Goal: Information Seeking & Learning: Check status

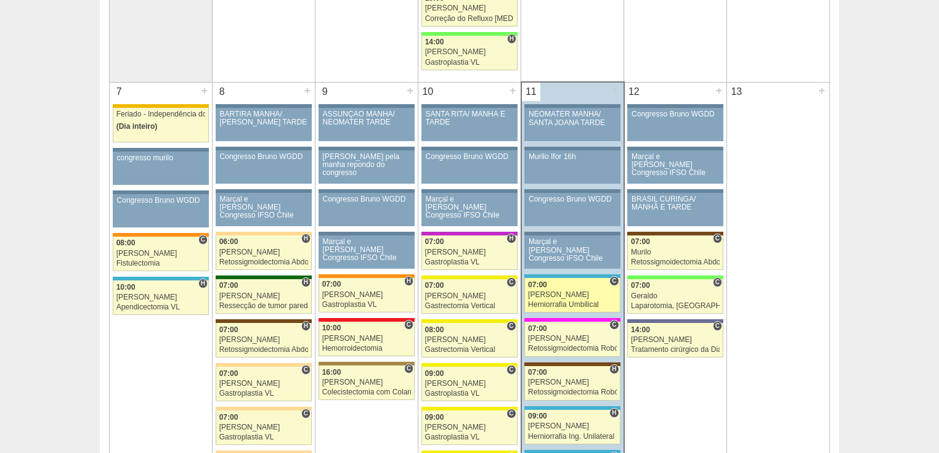
scroll to position [690, 0]
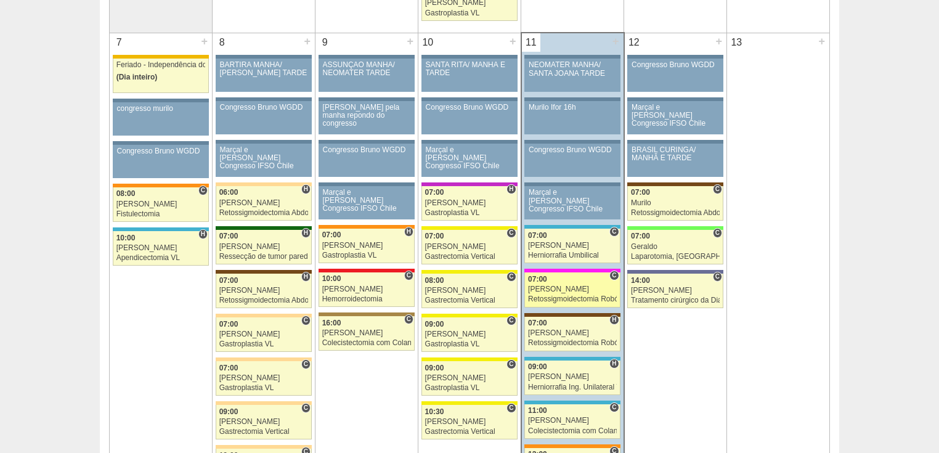
click at [558, 296] on div "Retossigmoidectomia Robótica" at bounding box center [572, 299] width 89 height 8
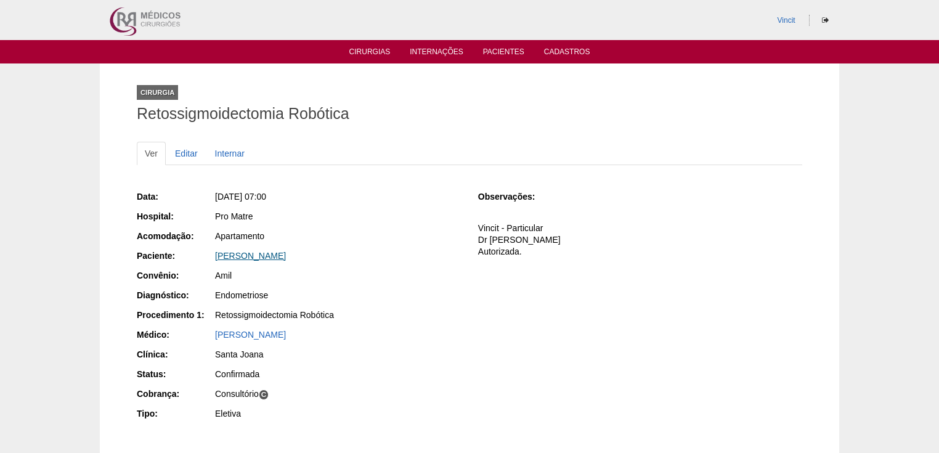
click at [286, 253] on link "ANDREZA MARIA FURTADO" at bounding box center [250, 256] width 71 height 10
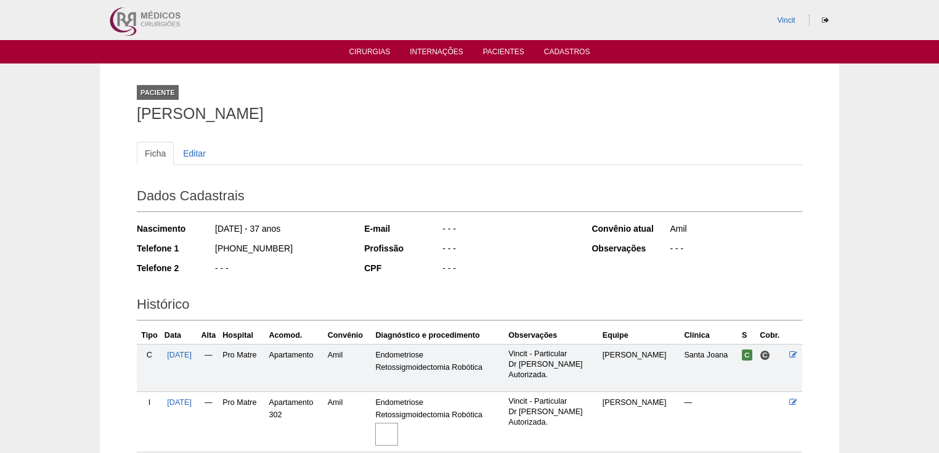
click at [398, 438] on img at bounding box center [386, 434] width 23 height 23
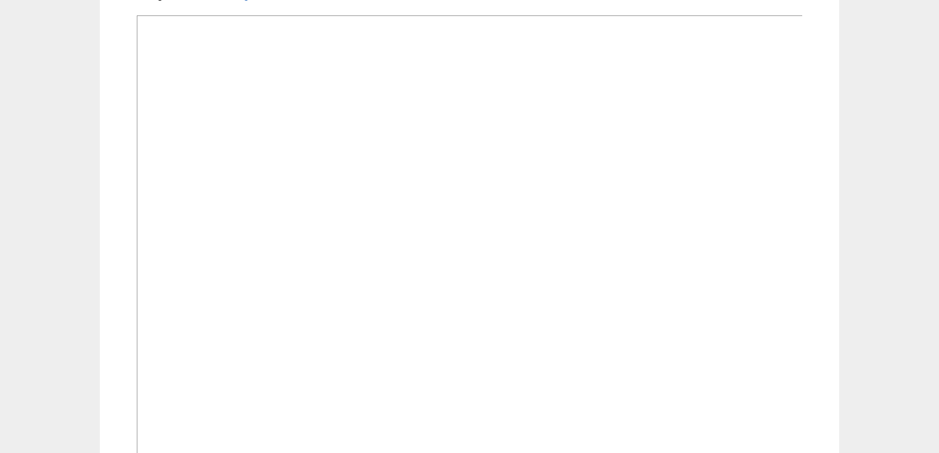
scroll to position [83, 0]
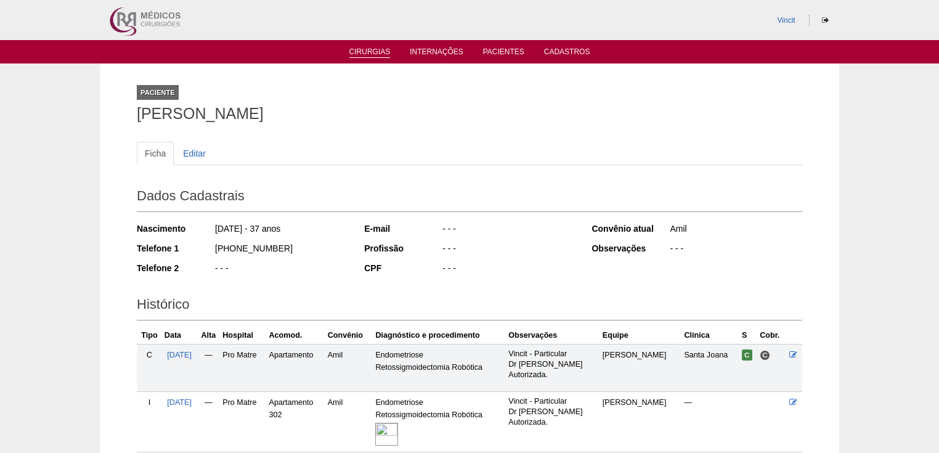
click at [378, 52] on link "Cirurgias" at bounding box center [369, 52] width 41 height 10
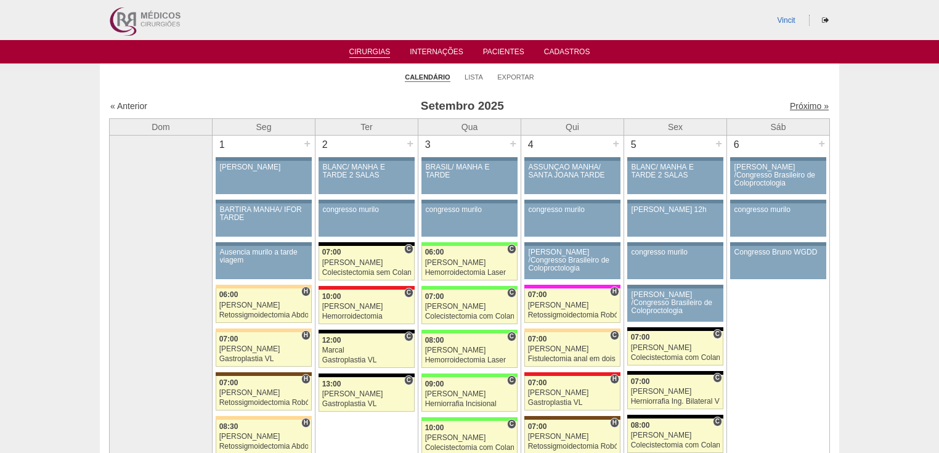
click at [801, 108] on link "Próximo »" at bounding box center [809, 106] width 39 height 10
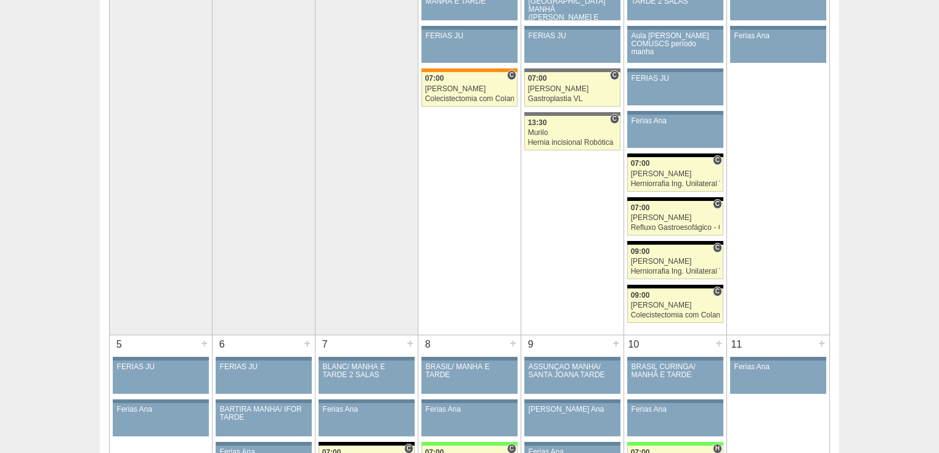
scroll to position [99, 0]
